Goal: Task Accomplishment & Management: Manage account settings

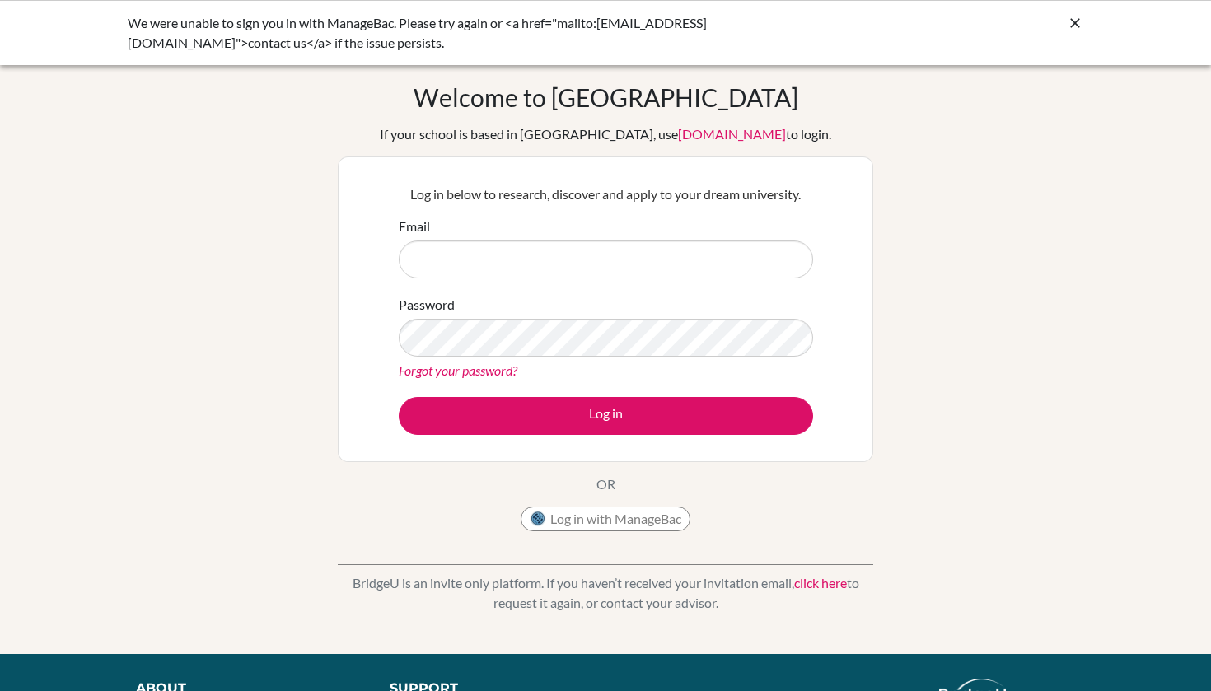
click at [642, 299] on div "Password Forgot your password?" at bounding box center [606, 338] width 414 height 86
click at [632, 250] on input "Email" at bounding box center [606, 260] width 414 height 38
click at [582, 524] on button "Log in with ManageBac" at bounding box center [606, 519] width 170 height 25
click at [1085, 21] on div "We were unable to sign you in with ManageBac. Please try again or <a href="mail…" at bounding box center [605, 32] width 1211 height 65
click at [1075, 23] on icon at bounding box center [1075, 23] width 16 height 16
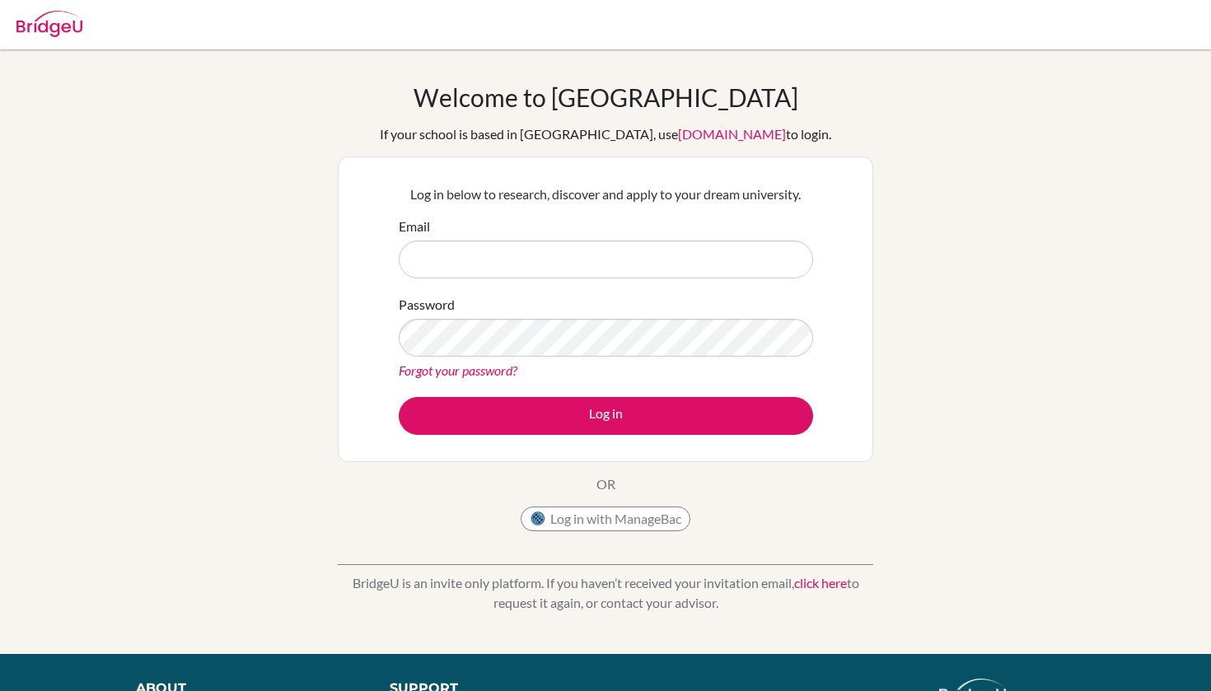
click at [44, 32] on img at bounding box center [49, 24] width 66 height 26
click at [626, 515] on button "Log in with ManageBac" at bounding box center [606, 519] width 170 height 25
click at [612, 522] on button "Log in with ManageBac" at bounding box center [606, 519] width 170 height 25
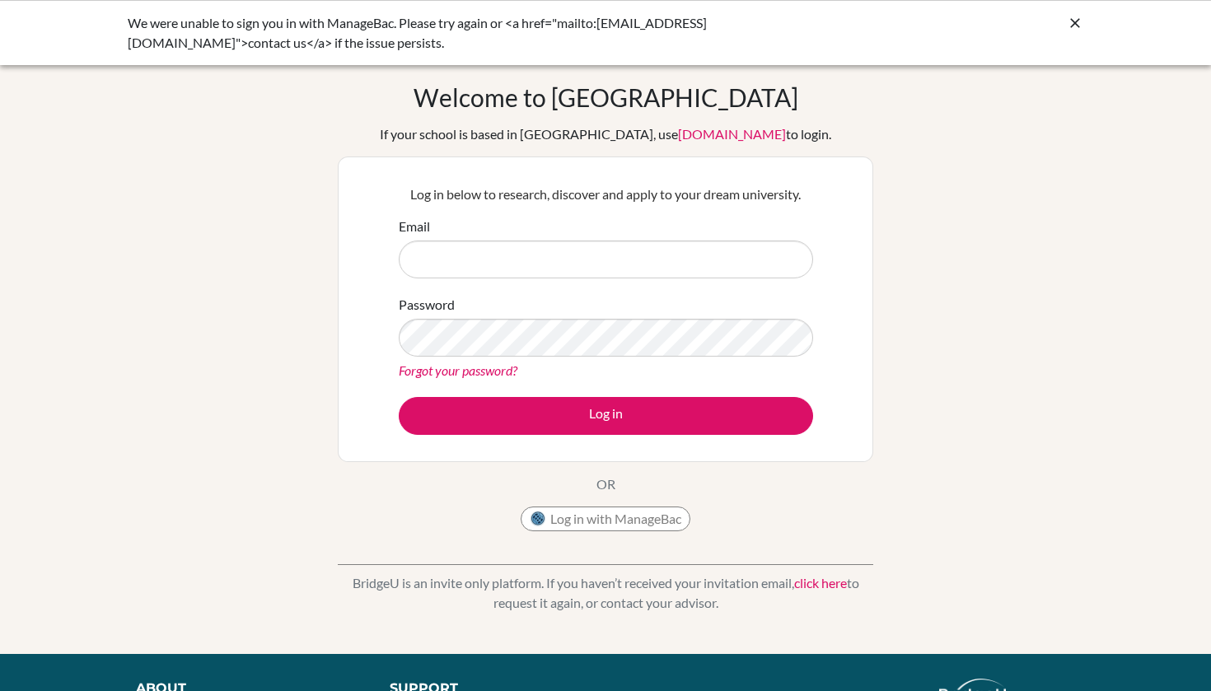
click at [512, 264] on input "Email" at bounding box center [606, 260] width 414 height 38
type input "[EMAIL_ADDRESS][DOMAIN_NAME]"
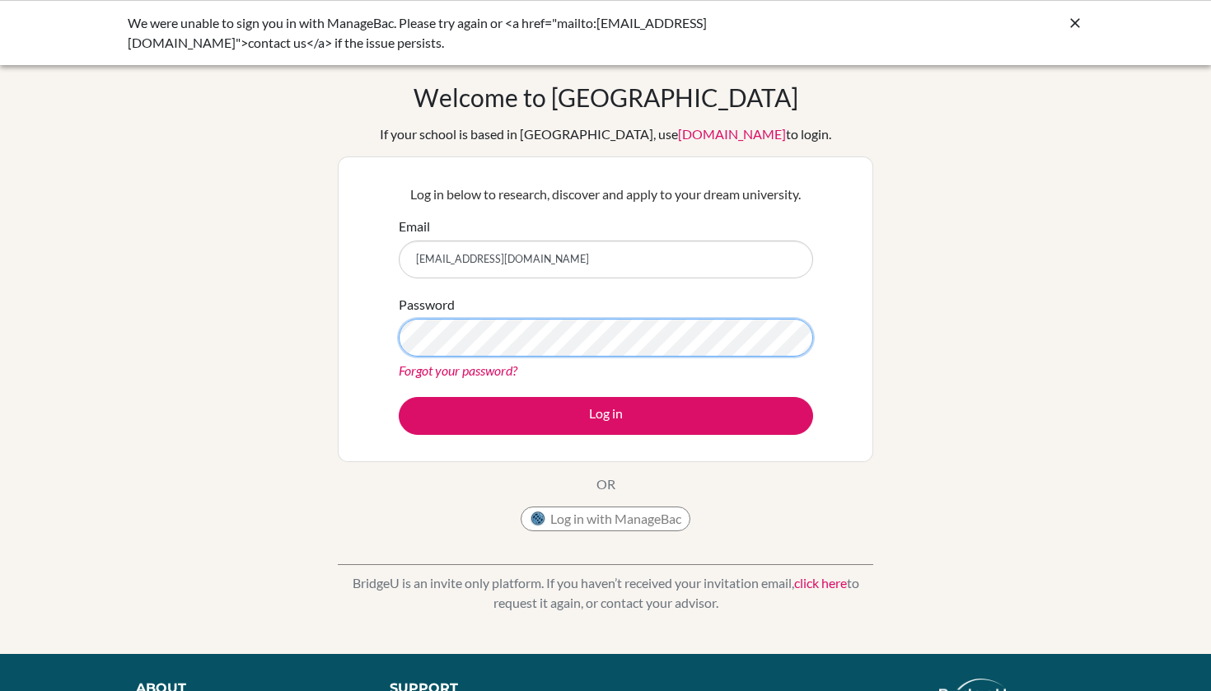
click at [605, 415] on button "Log in" at bounding box center [606, 416] width 414 height 38
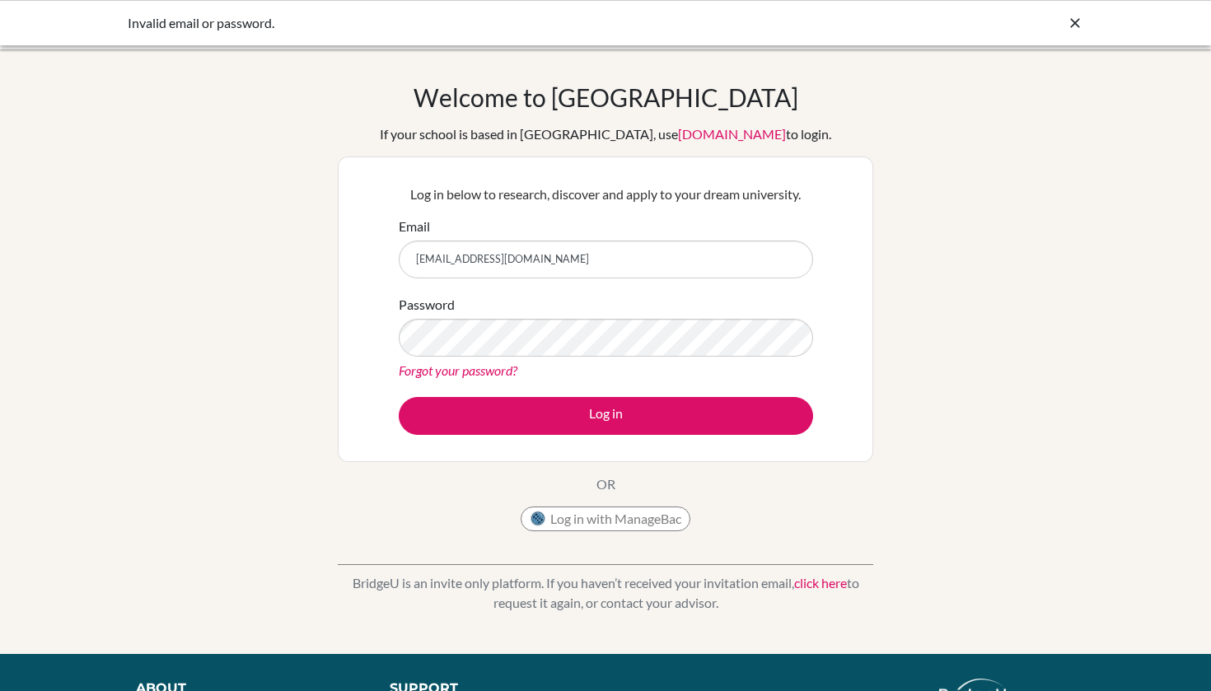
click at [488, 379] on div "Forgot your password?" at bounding box center [606, 371] width 414 height 20
click at [489, 370] on link "Forgot your password?" at bounding box center [458, 370] width 119 height 16
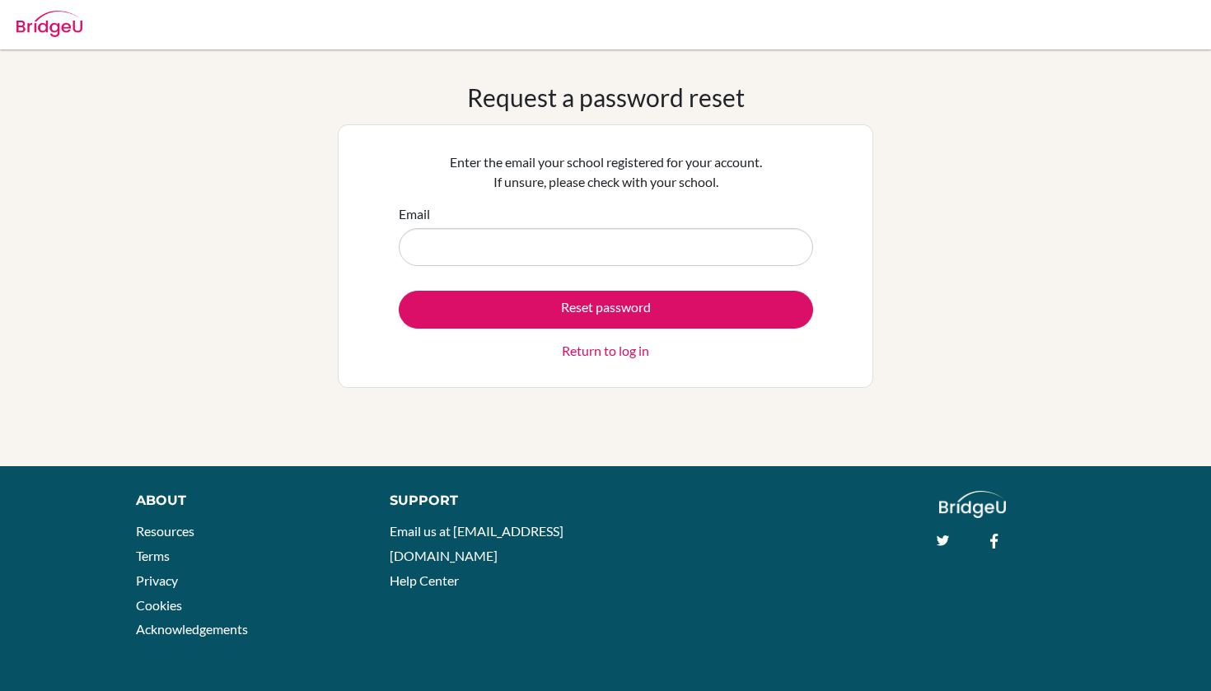
click at [591, 236] on input "Email" at bounding box center [606, 247] width 414 height 38
type input "[EMAIL_ADDRESS][DOMAIN_NAME]"
click at [605, 309] on button "Reset password" at bounding box center [606, 310] width 414 height 38
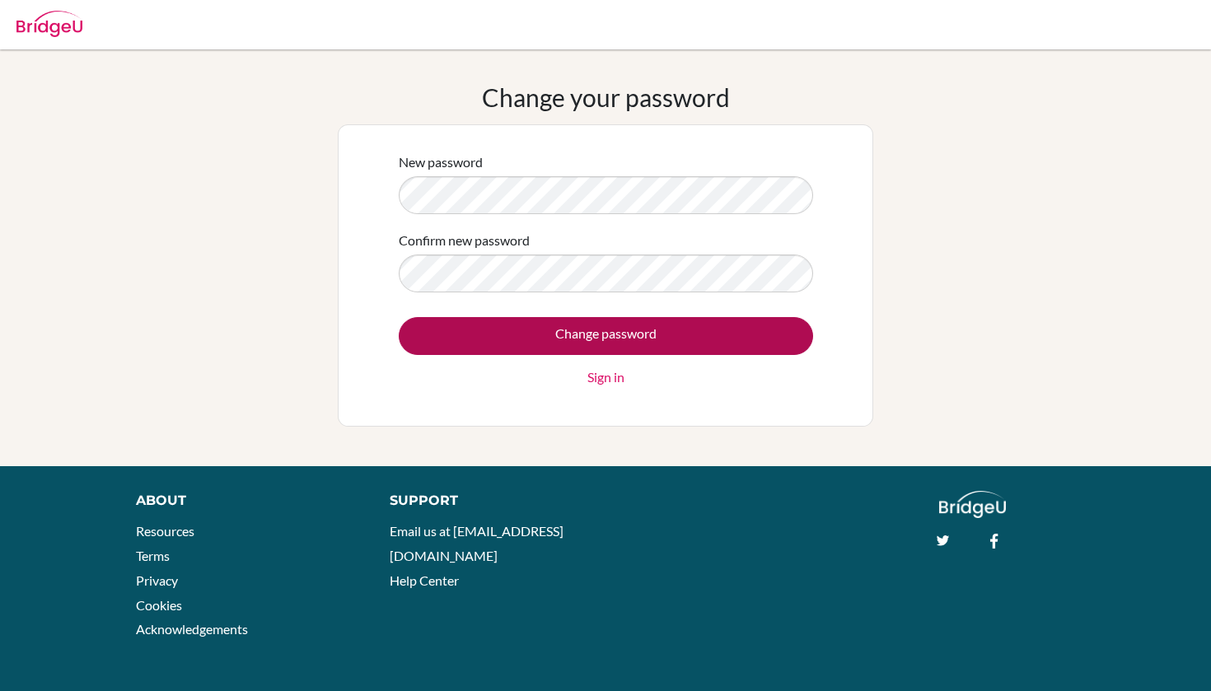
click at [656, 324] on input "Change password" at bounding box center [606, 336] width 414 height 38
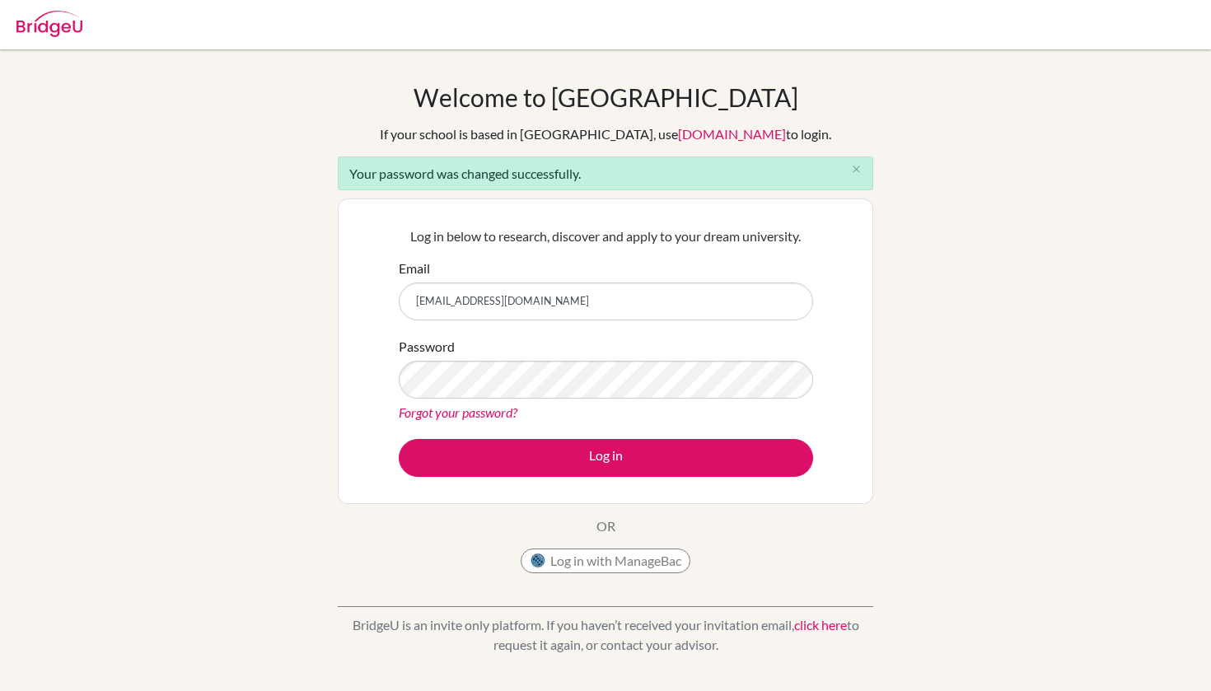
type input "[EMAIL_ADDRESS][DOMAIN_NAME]"
click at [605, 457] on button "Log in" at bounding box center [606, 458] width 414 height 38
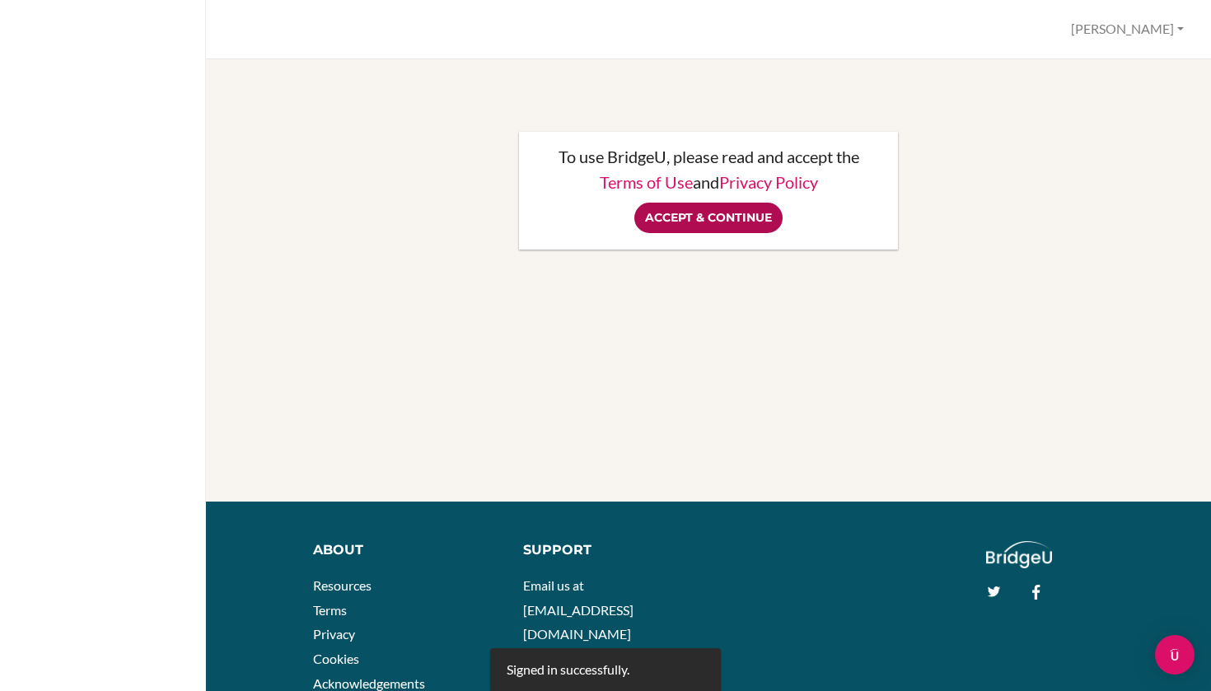
click at [732, 206] on input "Accept & Continue" at bounding box center [708, 218] width 148 height 30
